Goal: Transaction & Acquisition: Purchase product/service

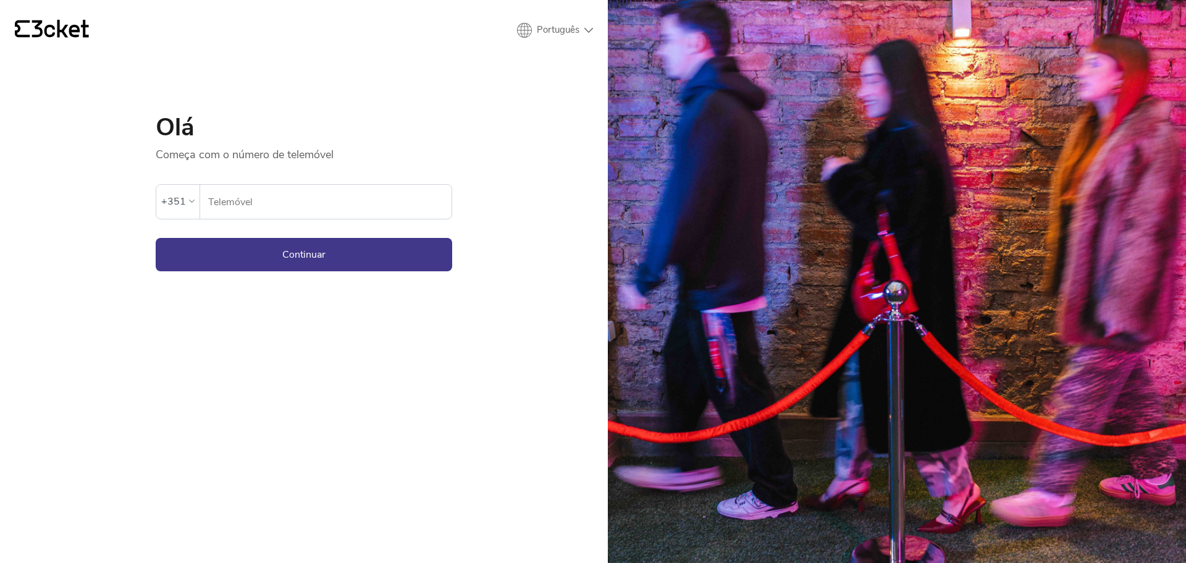
drag, startPoint x: 319, startPoint y: 207, endPoint x: 312, endPoint y: 219, distance: 13.4
click at [319, 207] on input "Telemóvel" at bounding box center [329, 202] width 244 height 34
type input "960088097"
click at [237, 258] on button "Continuar" at bounding box center [304, 254] width 296 height 33
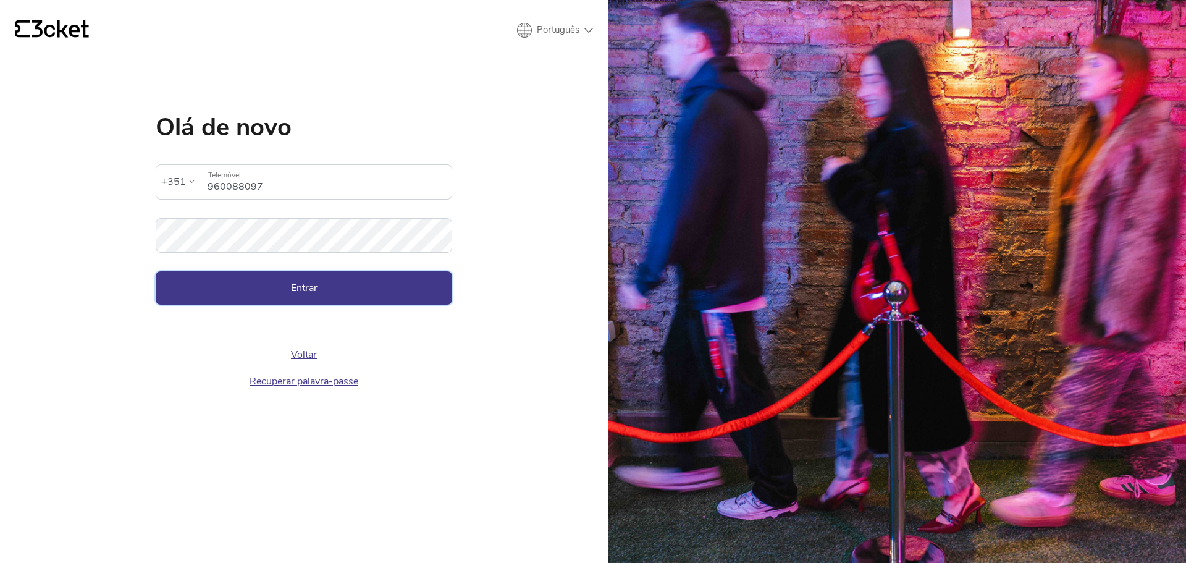
click at [393, 287] on button "Entrar" at bounding box center [304, 287] width 296 height 33
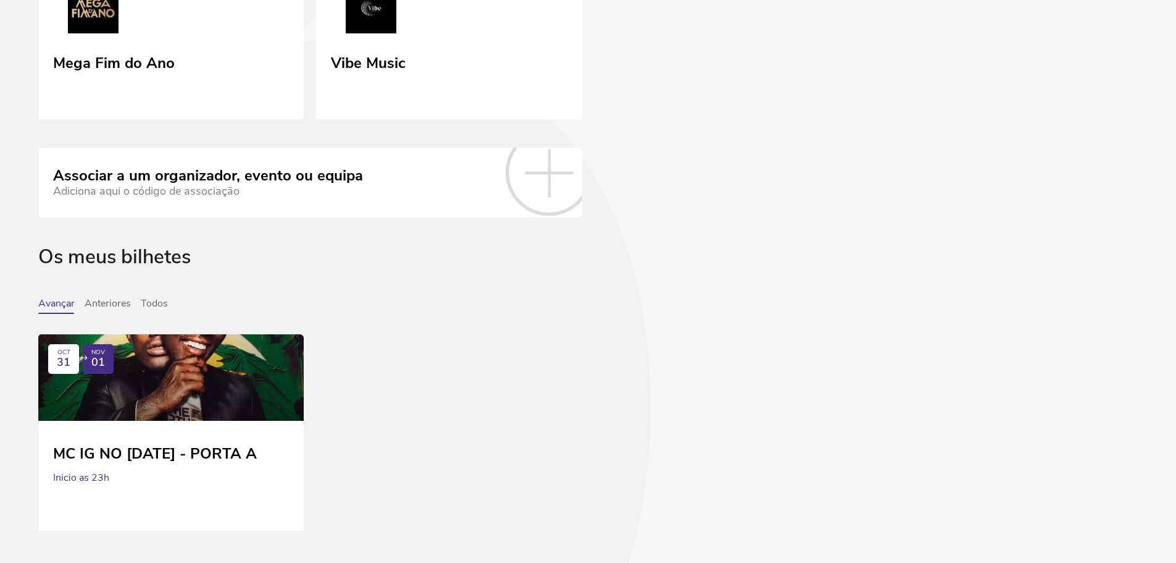
scroll to position [205, 0]
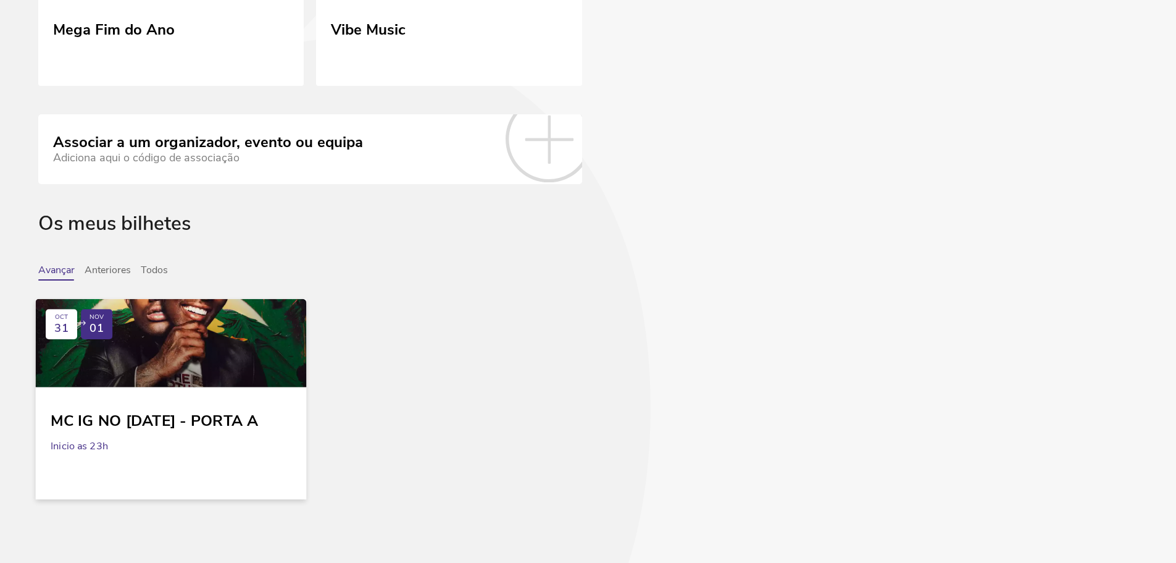
click at [285, 334] on div at bounding box center [171, 343] width 271 height 88
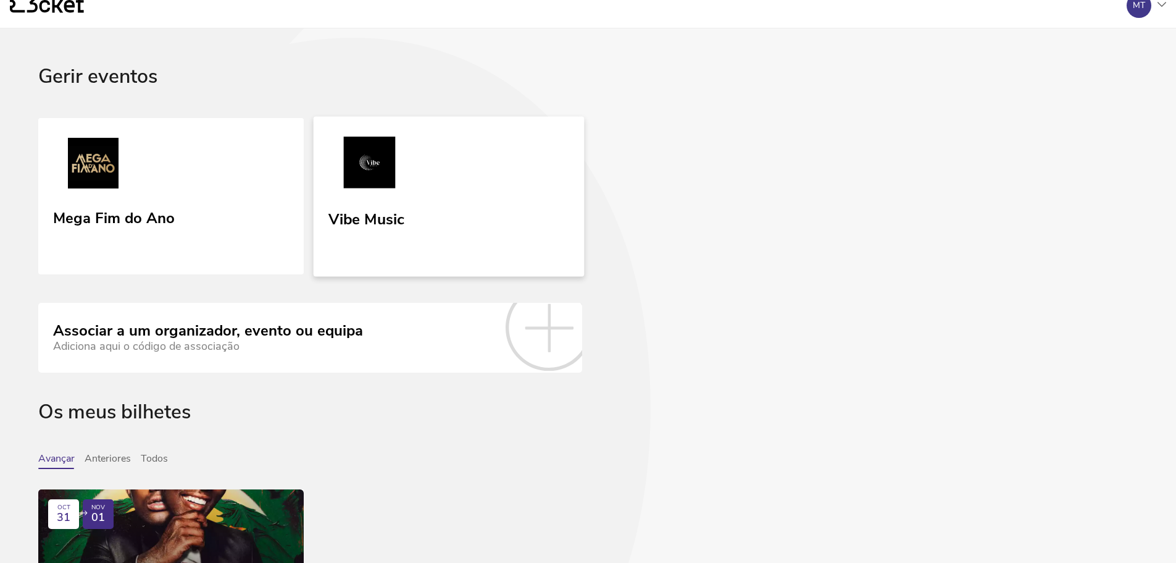
scroll to position [0, 0]
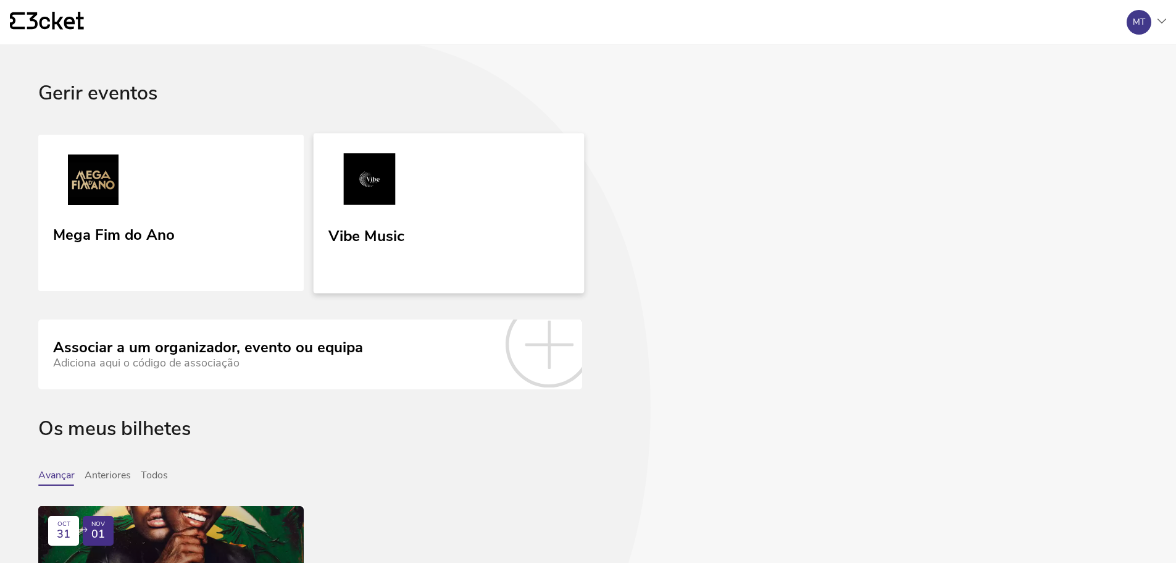
click at [403, 292] on link "Vibe Music" at bounding box center [449, 213] width 271 height 160
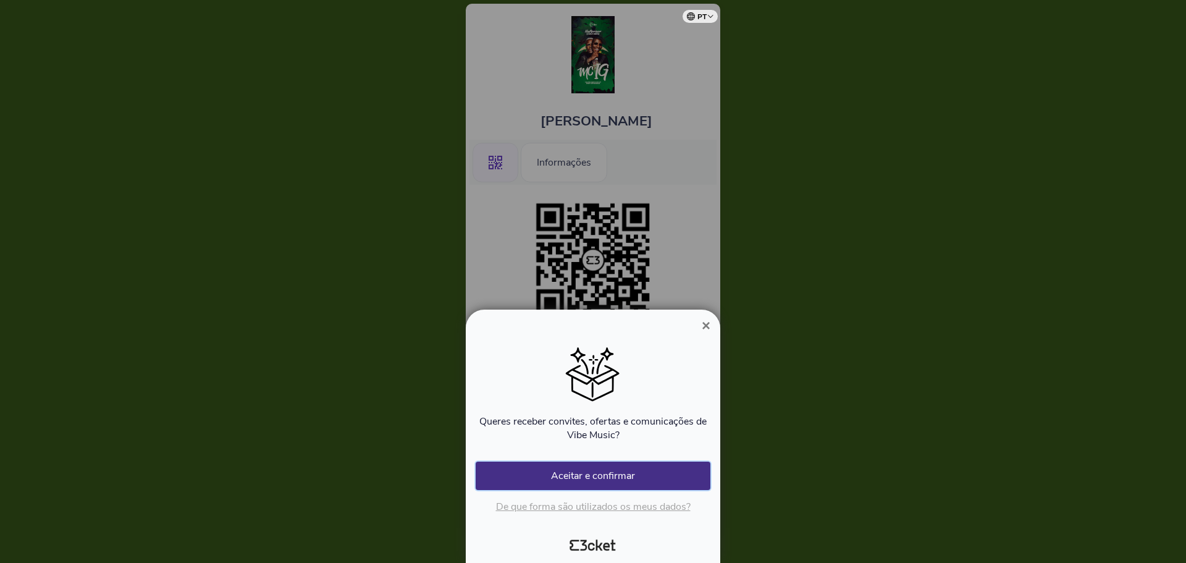
click at [675, 473] on button "Aceitar e confirmar" at bounding box center [592, 475] width 235 height 28
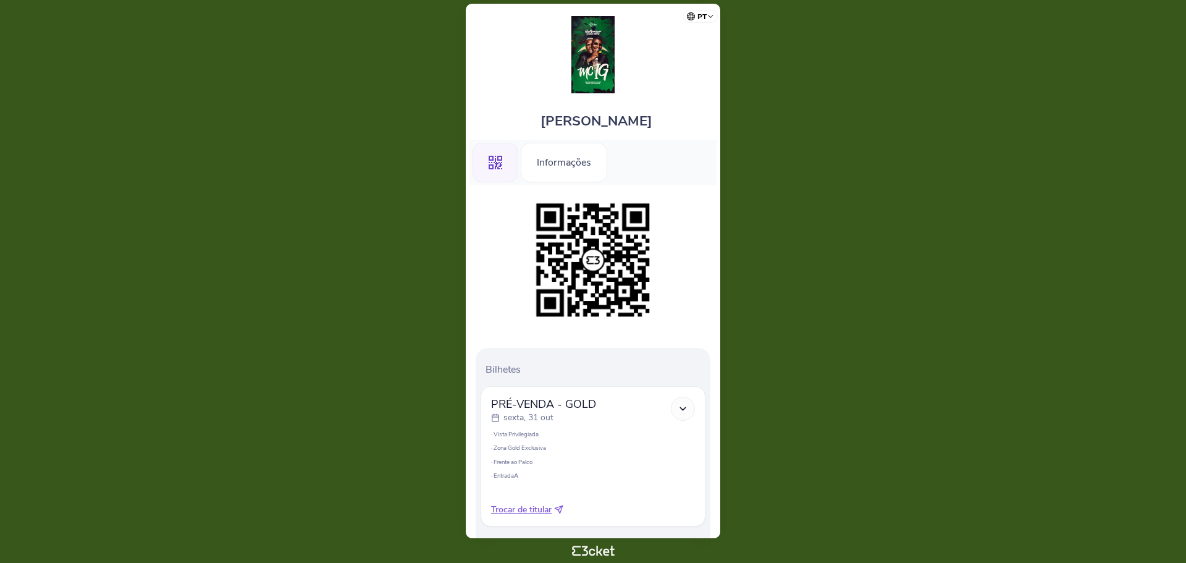
click at [505, 159] on div ".st0{fill-rule:evenodd;clip-rule:evenodd;}" at bounding box center [495, 163] width 46 height 40
